Goal: Transaction & Acquisition: Download file/media

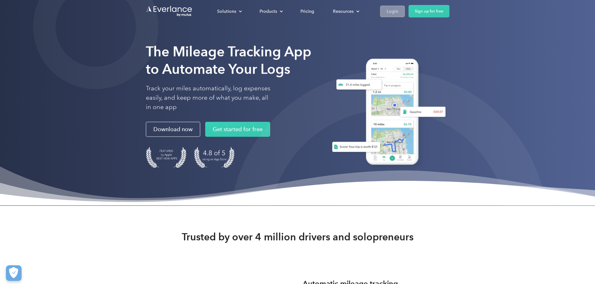
click at [398, 14] on div "Login" at bounding box center [392, 11] width 12 height 8
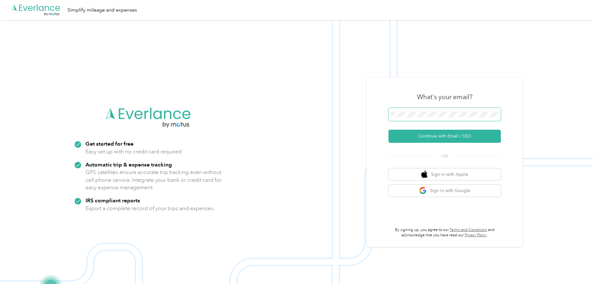
click at [440, 117] on span at bounding box center [445, 114] width 112 height 13
click at [439, 138] on button "Continue with Email / SSO" at bounding box center [445, 136] width 112 height 13
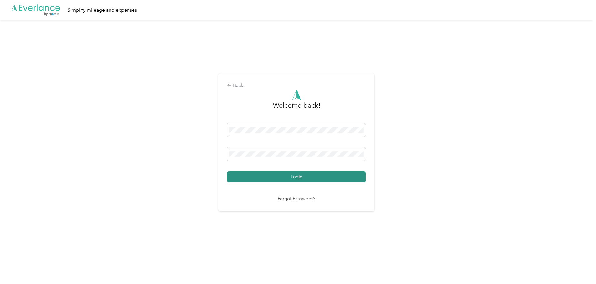
click at [297, 176] on button "Login" at bounding box center [296, 177] width 139 height 11
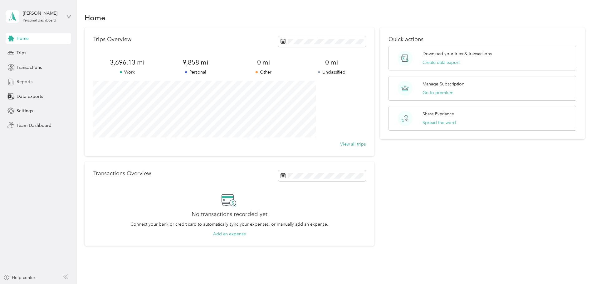
click at [28, 81] on span "Reports" at bounding box center [25, 82] width 16 height 7
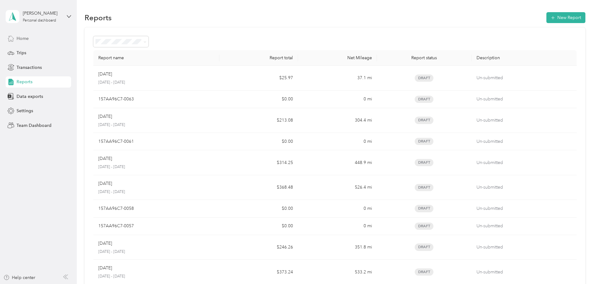
click at [26, 39] on span "Home" at bounding box center [23, 38] width 12 height 7
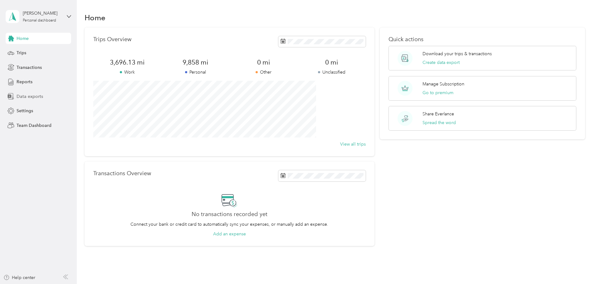
click at [33, 97] on span "Data exports" at bounding box center [30, 96] width 27 height 7
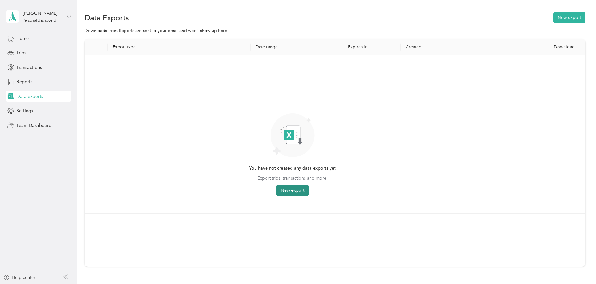
click at [309, 195] on button "New export" at bounding box center [293, 190] width 32 height 11
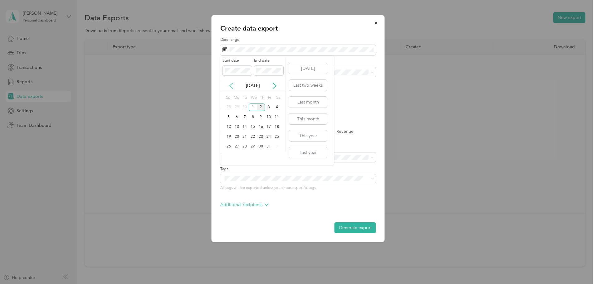
click at [229, 85] on icon at bounding box center [231, 86] width 6 height 6
click at [238, 107] on div "1" at bounding box center [237, 108] width 8 height 8
click at [247, 146] on div "30" at bounding box center [245, 147] width 8 height 8
click at [241, 132] on label "Trips" at bounding box center [246, 132] width 16 height 4
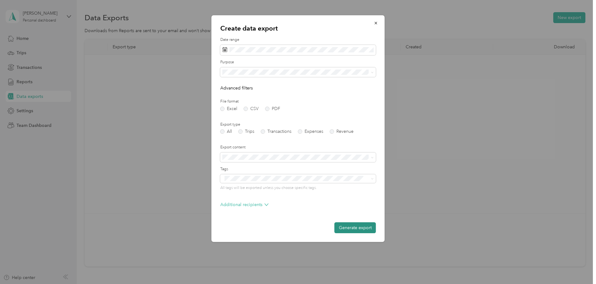
click at [341, 229] on button "Generate export" at bounding box center [356, 228] width 42 height 11
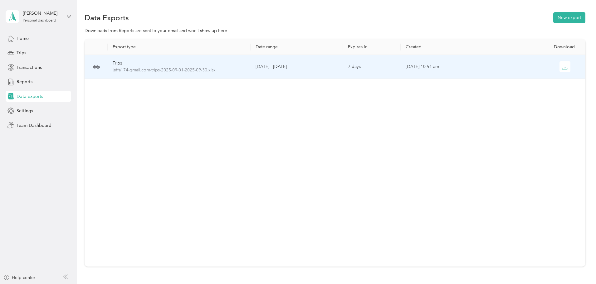
click at [430, 65] on td "Oct 02, 2025, 10:51 am" at bounding box center [447, 67] width 92 height 24
click at [209, 69] on span "jeffa174-gmail.com-trips-2025-09-01-2025-09-30.xlsx" at bounding box center [179, 70] width 133 height 7
click at [210, 68] on span "jeffa174-gmail.com-trips-2025-09-01-2025-09-30.xlsx" at bounding box center [179, 70] width 133 height 7
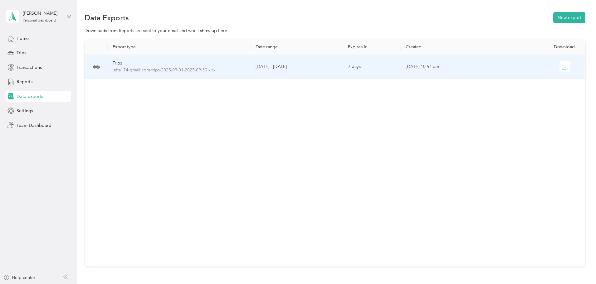
click at [184, 68] on span "jeffa174-gmail.com-trips-2025-09-01-2025-09-30.xlsx" at bounding box center [179, 70] width 133 height 7
